Goal: Find specific fact

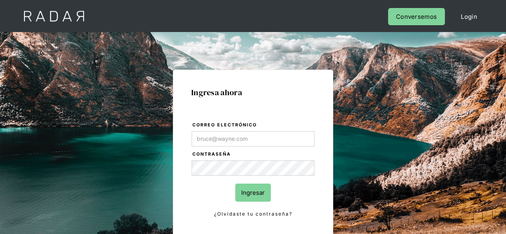
type input "[PERSON_NAME][EMAIL_ADDRESS][PERSON_NAME][DOMAIN_NAME]"
click at [253, 193] on input "Ingresar" at bounding box center [253, 193] width 36 height 18
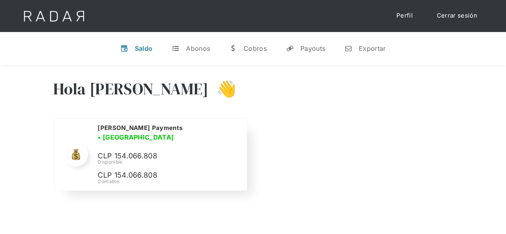
click at [121, 151] on p "CLP 154.066.808" at bounding box center [158, 157] width 120 height 12
copy p "154.066.808"
